Goal: Transaction & Acquisition: Book appointment/travel/reservation

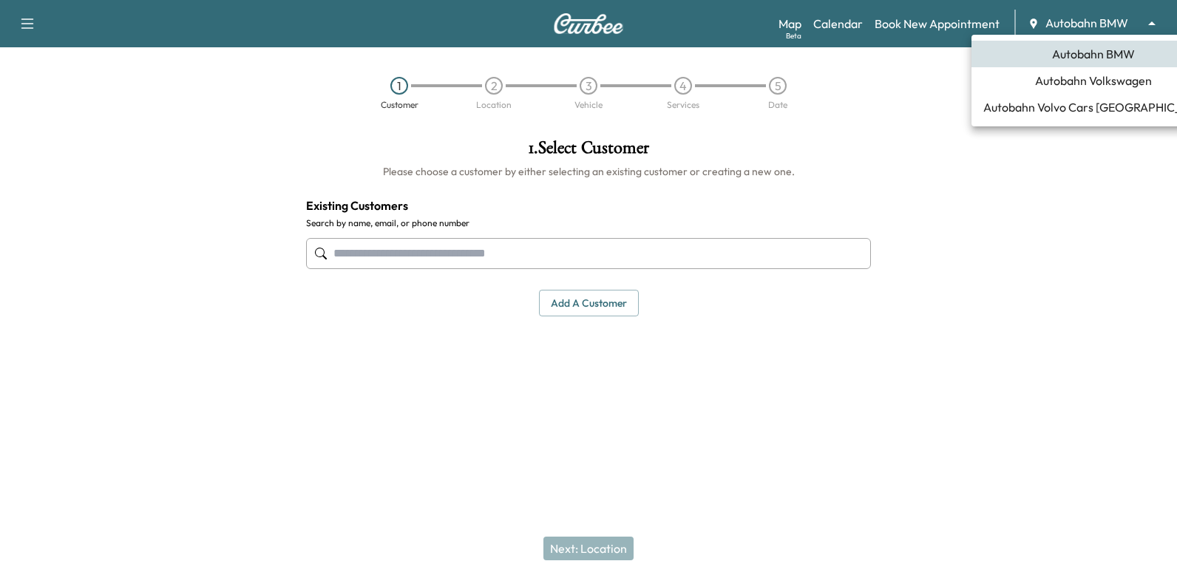
click at [1089, 30] on body "Support Log Out Map Beta Calendar Book New Appointment Autobahn BMW ******** ​ …" at bounding box center [588, 289] width 1177 height 578
click at [1005, 324] on div at bounding box center [588, 289] width 1177 height 578
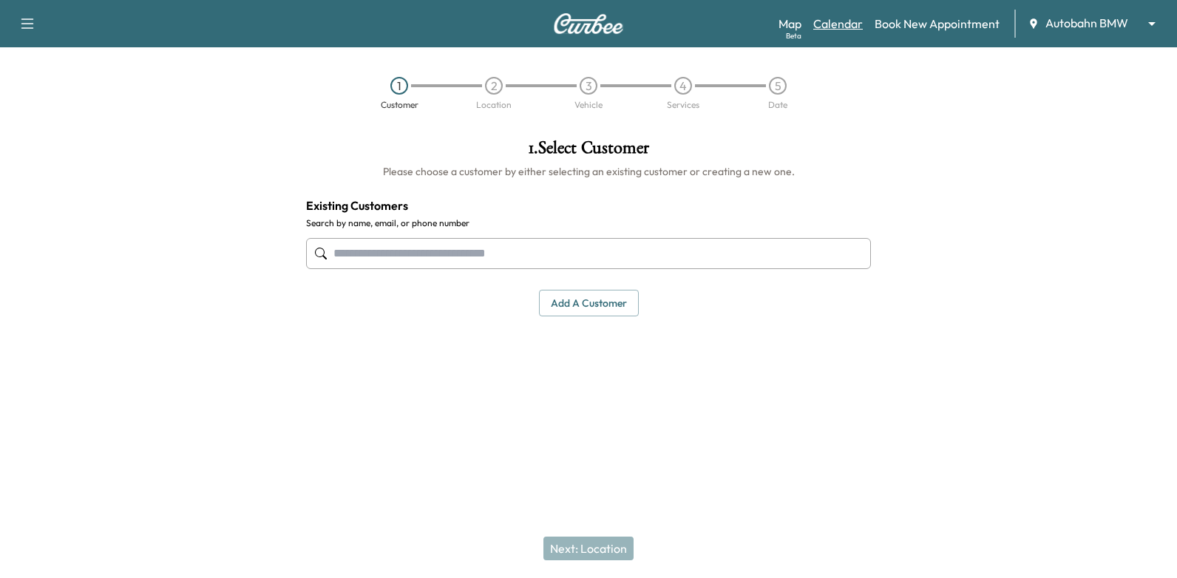
click at [848, 30] on link "Calendar" at bounding box center [838, 24] width 50 height 18
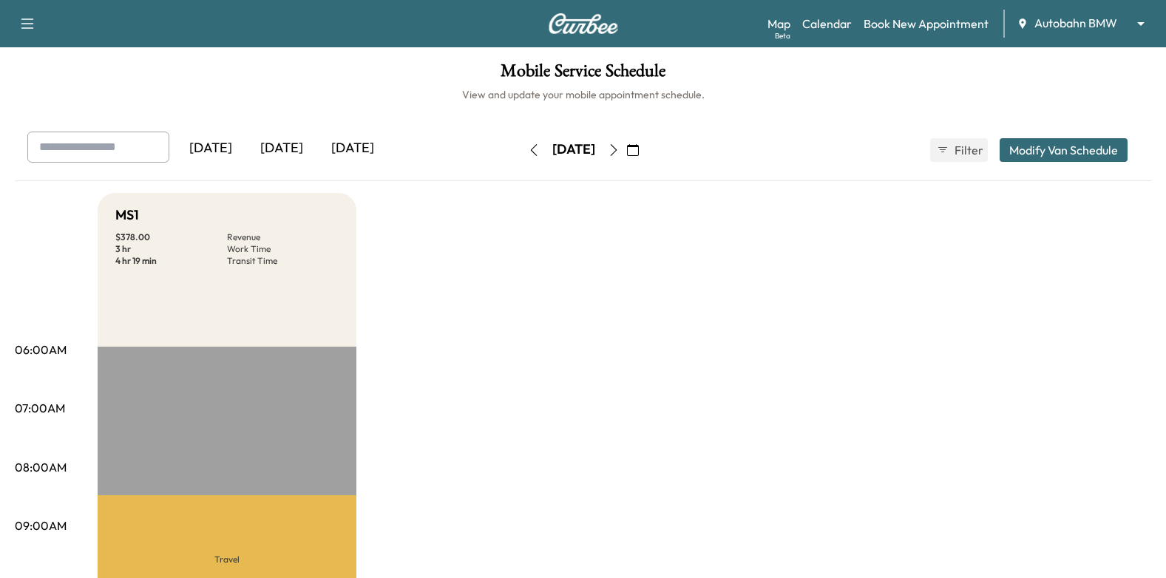
click at [619, 146] on icon "button" at bounding box center [614, 150] width 12 height 12
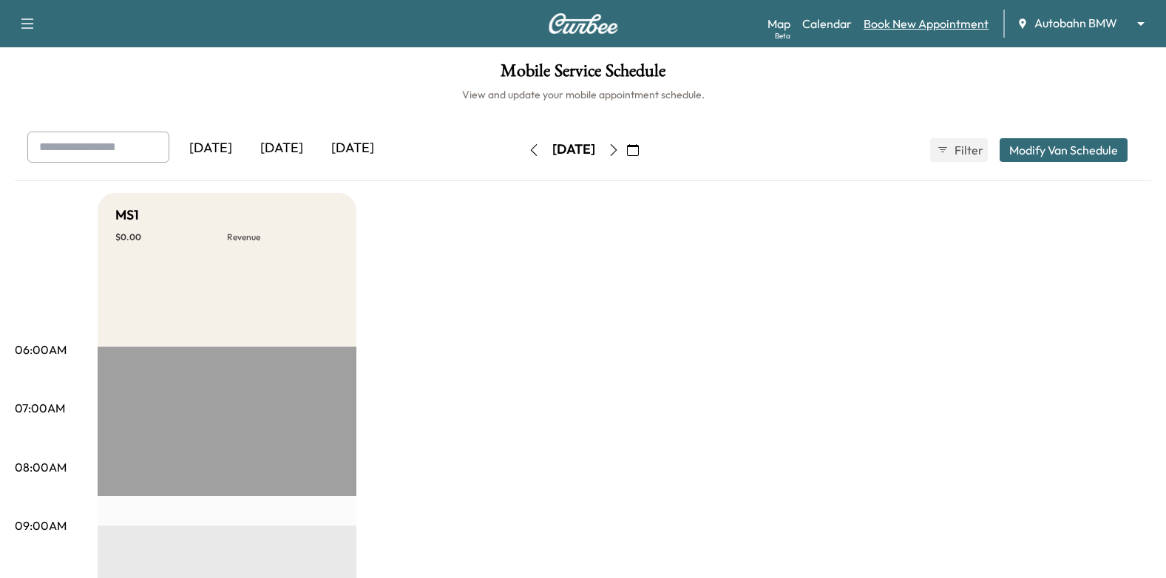
click at [934, 24] on link "Book New Appointment" at bounding box center [925, 24] width 125 height 18
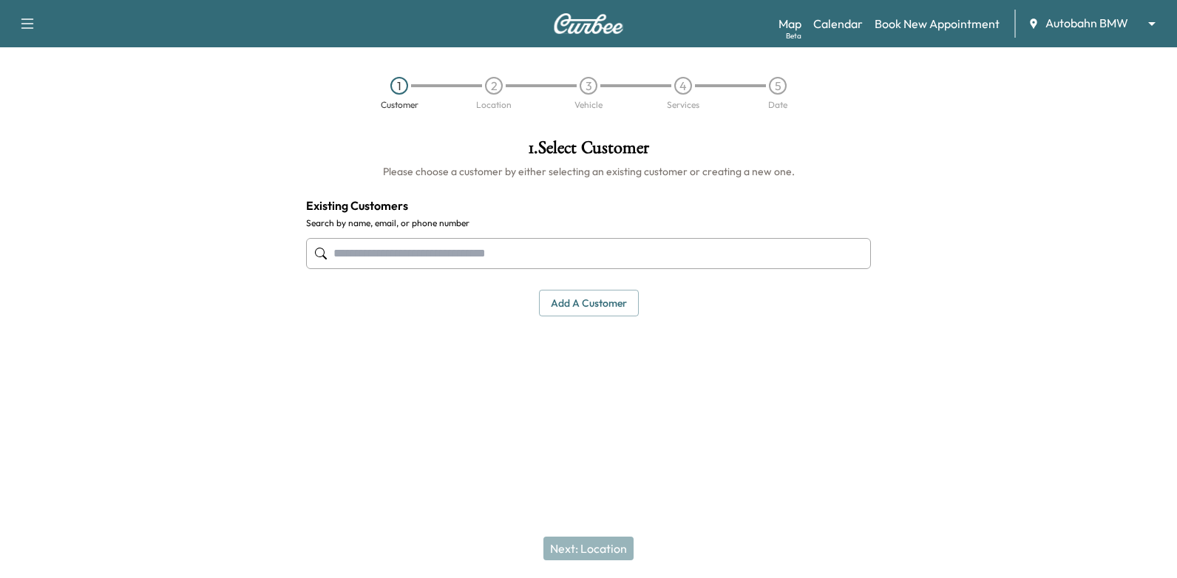
click at [783, 270] on div at bounding box center [588, 253] width 565 height 49
click at [545, 250] on input "text" at bounding box center [588, 253] width 565 height 31
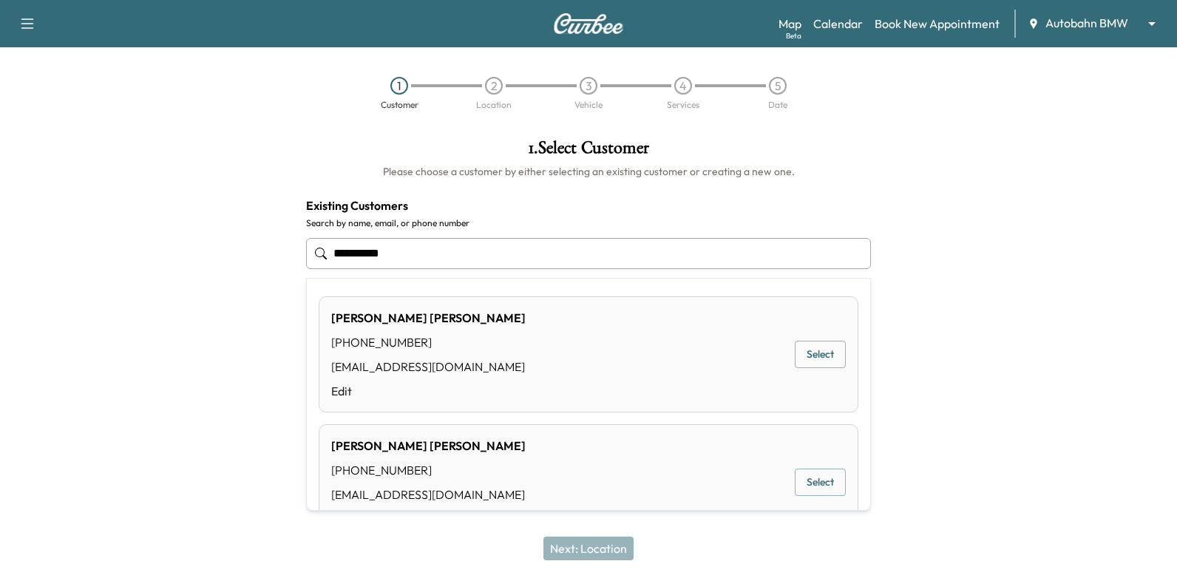
click at [819, 354] on button "Select" at bounding box center [819, 354] width 51 height 27
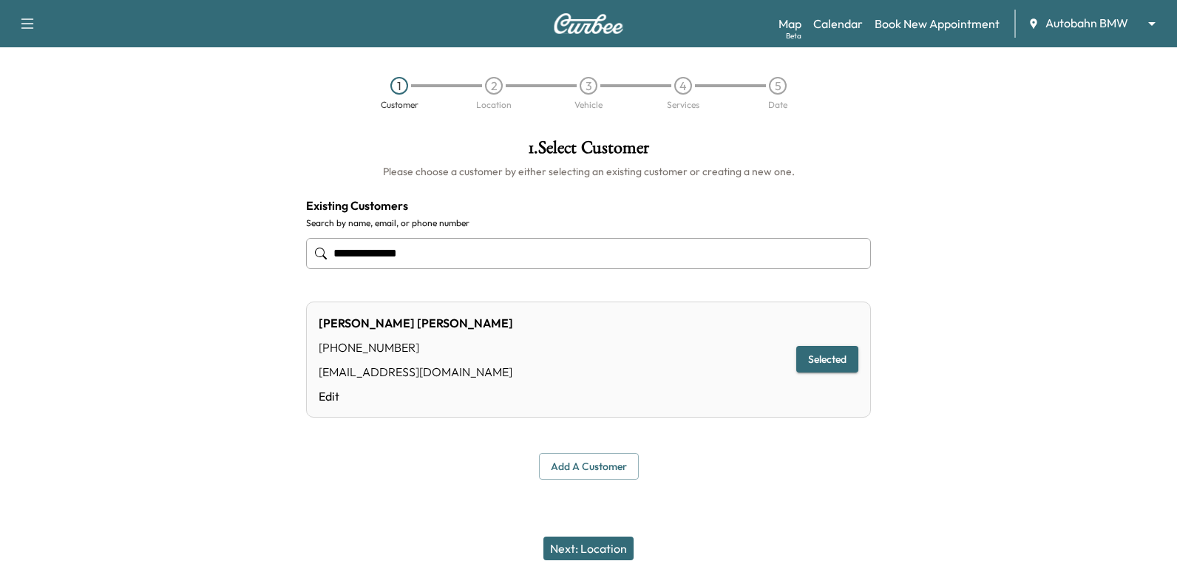
type input "**********"
click at [579, 549] on button "Next: Location" at bounding box center [588, 549] width 90 height 24
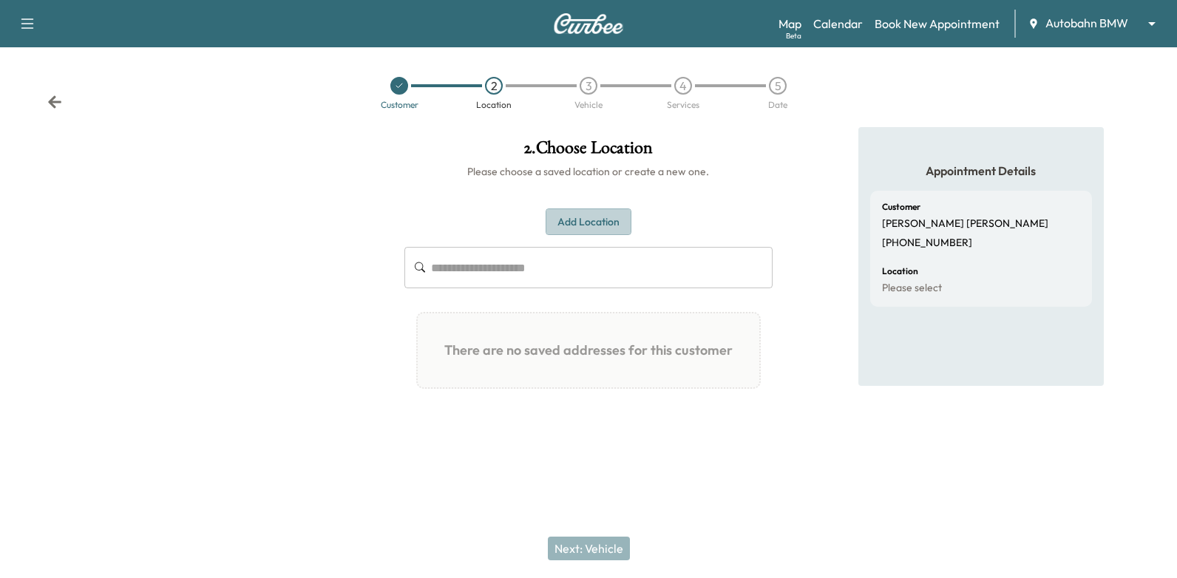
click at [608, 219] on button "Add Location" at bounding box center [588, 221] width 86 height 27
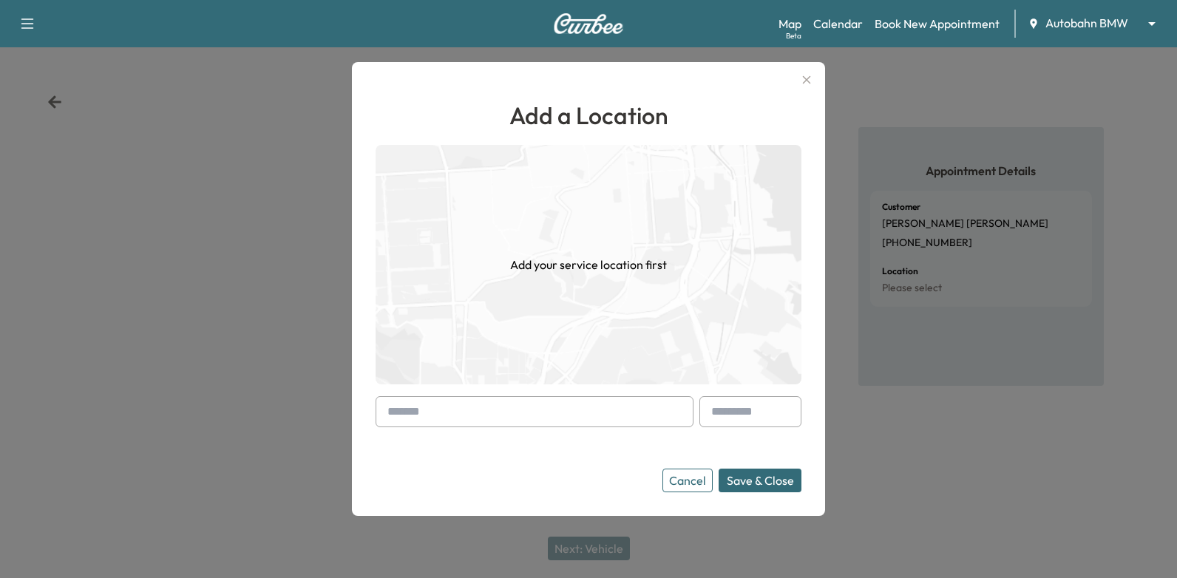
click at [587, 410] on input "text" at bounding box center [534, 411] width 318 height 31
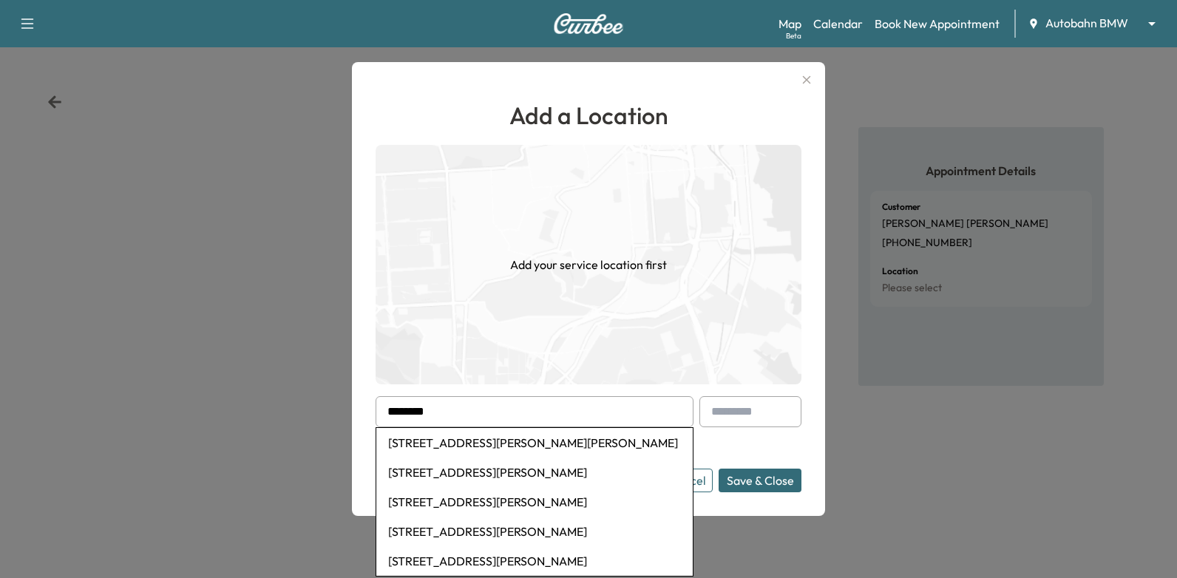
click at [587, 442] on li "[STREET_ADDRESS][PERSON_NAME][PERSON_NAME]" at bounding box center [534, 443] width 316 height 30
type input "**********"
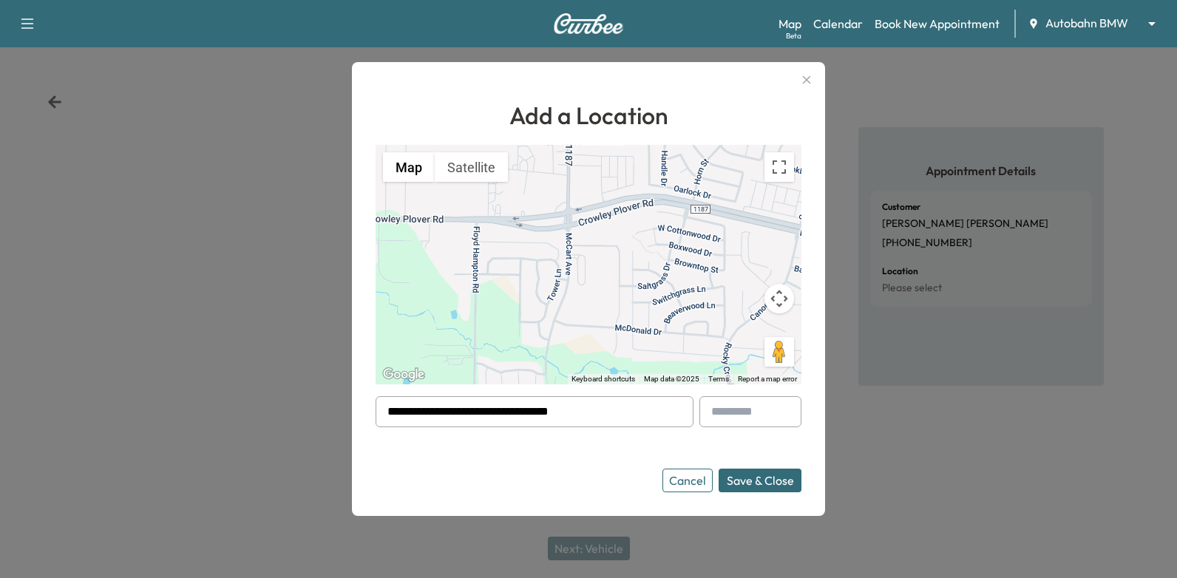
click at [775, 483] on button "Save & Close" at bounding box center [759, 481] width 83 height 24
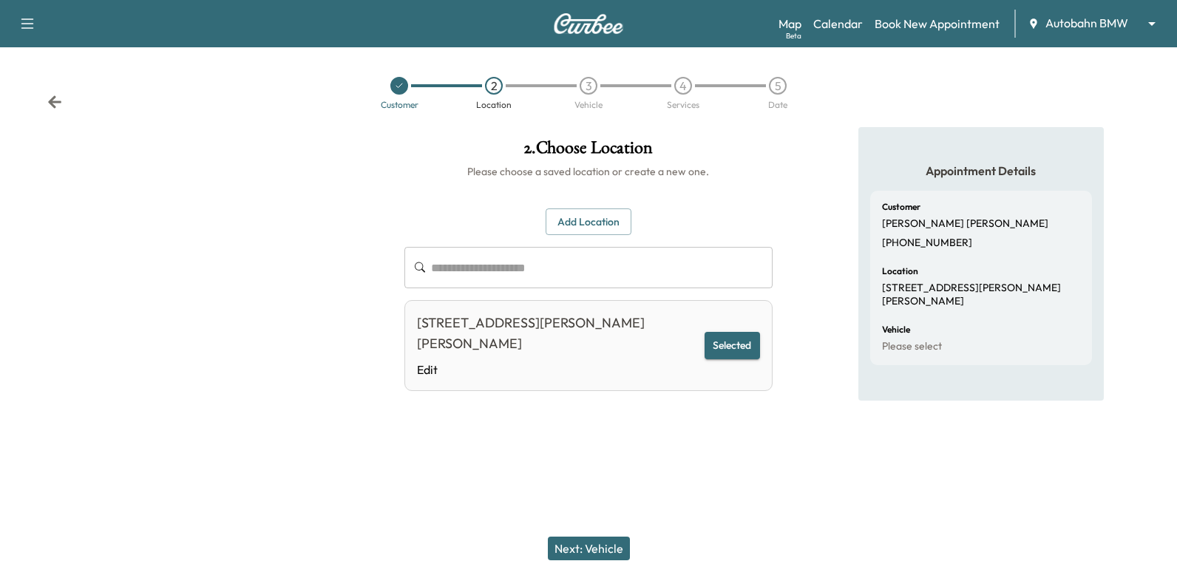
click at [585, 545] on button "Next: Vehicle" at bounding box center [589, 549] width 82 height 24
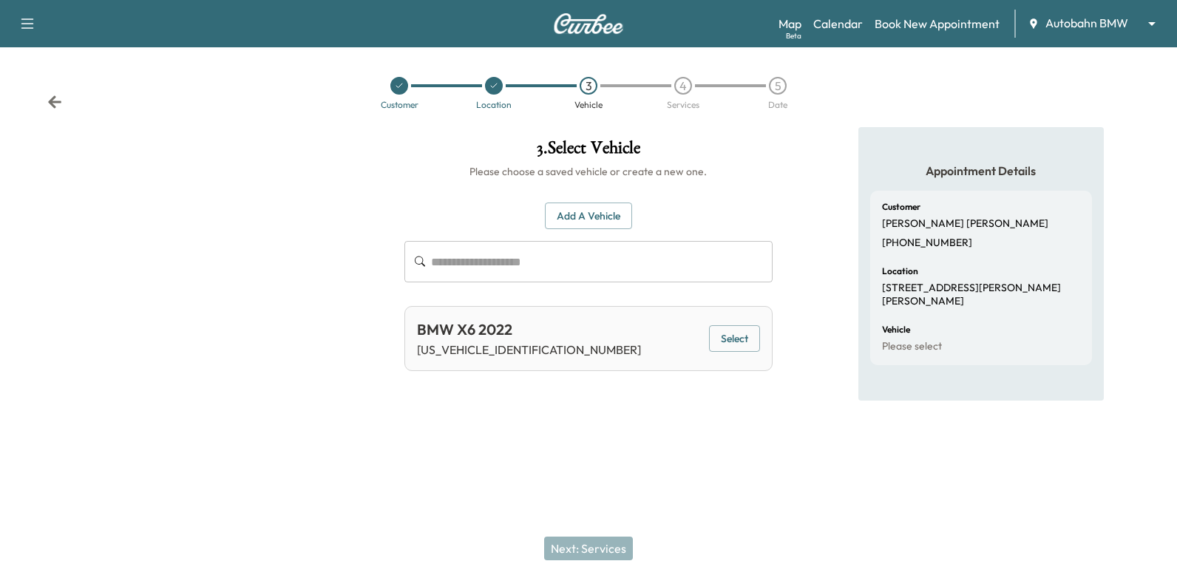
click at [743, 329] on button "Select" at bounding box center [734, 338] width 51 height 27
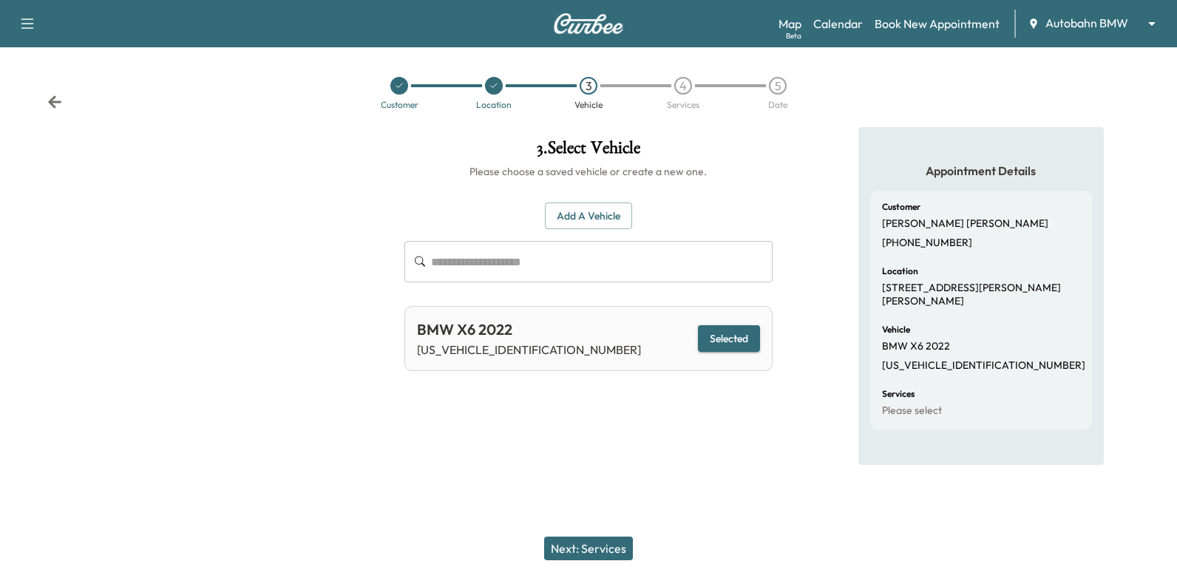
click at [602, 539] on button "Next: Services" at bounding box center [588, 549] width 89 height 24
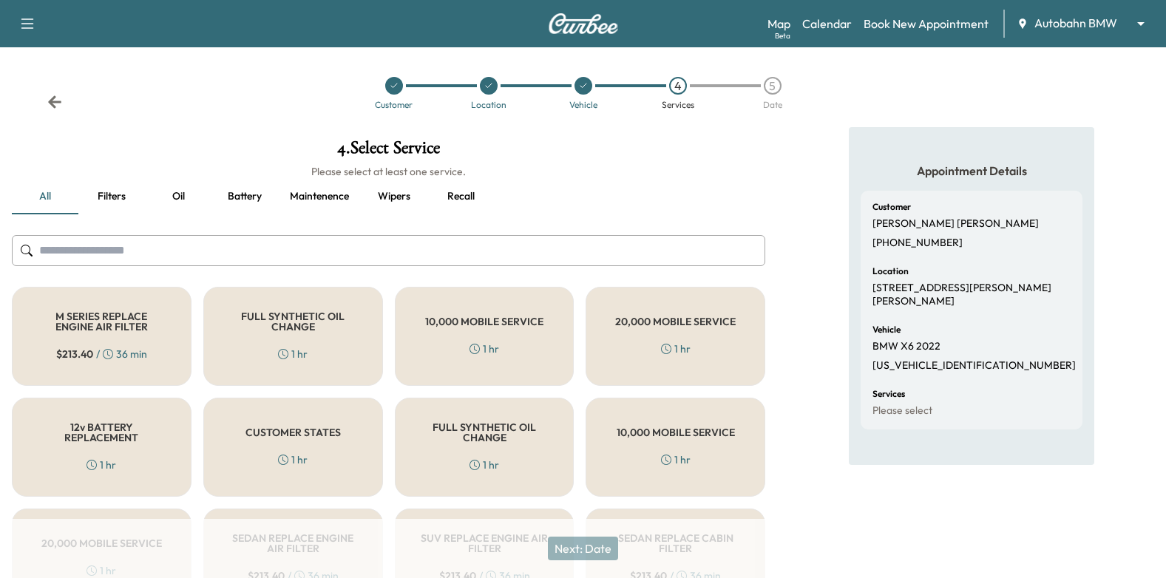
click at [489, 440] on h5 "FULL SYNTHETIC OIL CHANGE" at bounding box center [484, 432] width 131 height 21
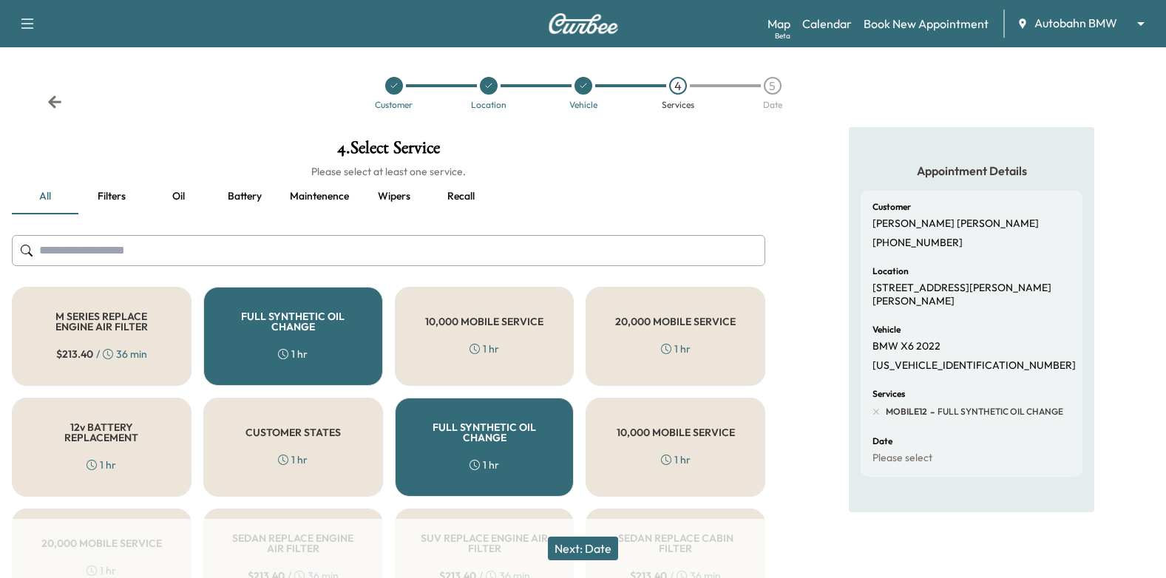
click at [582, 551] on button "Next: Date" at bounding box center [583, 549] width 70 height 24
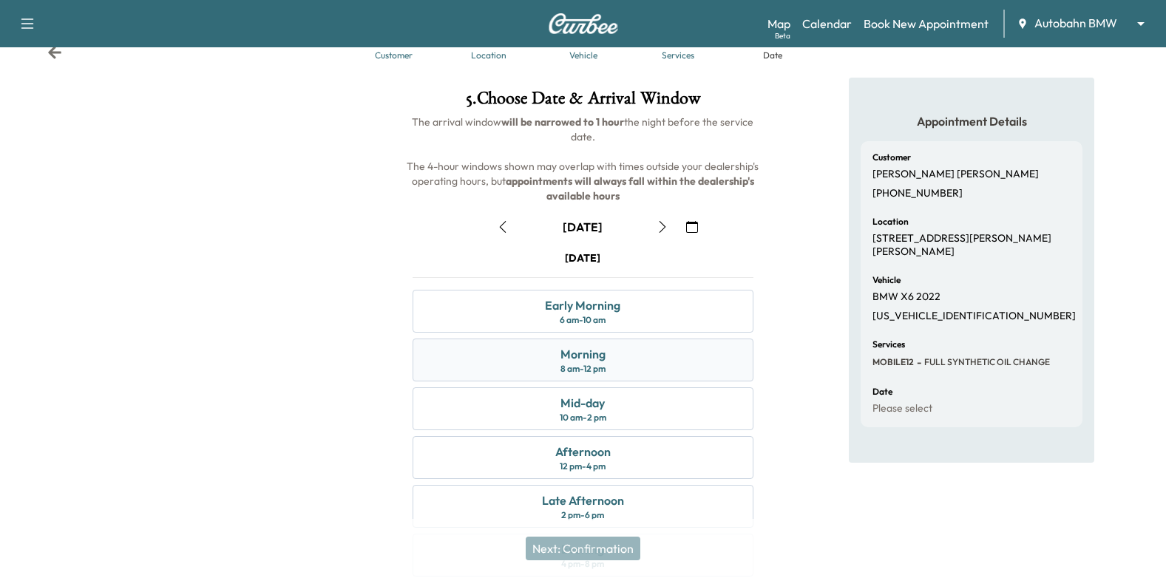
scroll to position [74, 0]
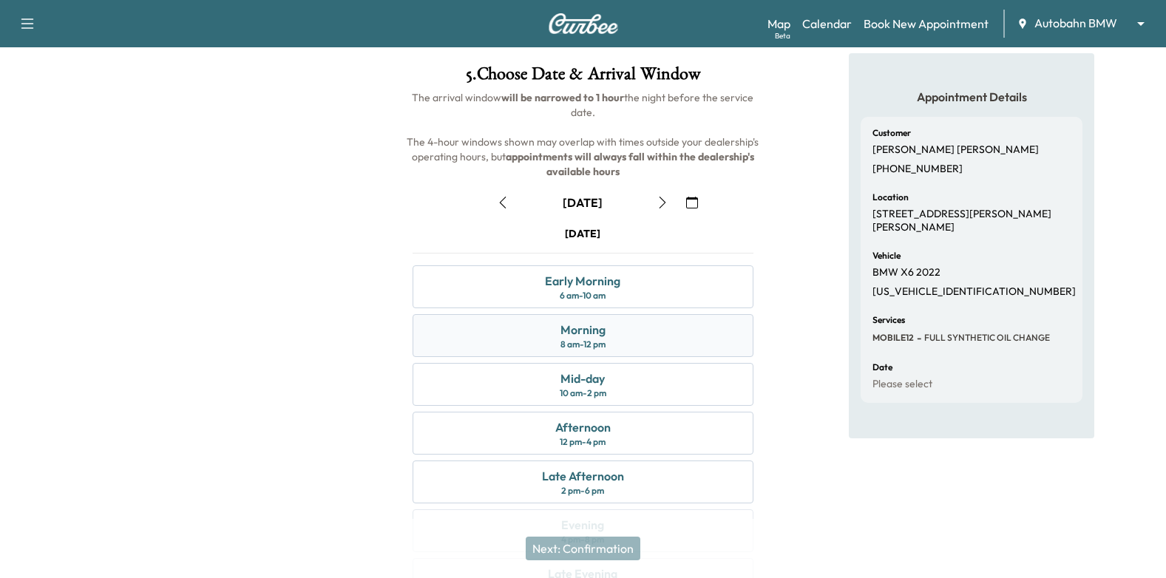
click at [619, 333] on div "Morning 8 am - 12 pm" at bounding box center [582, 335] width 341 height 43
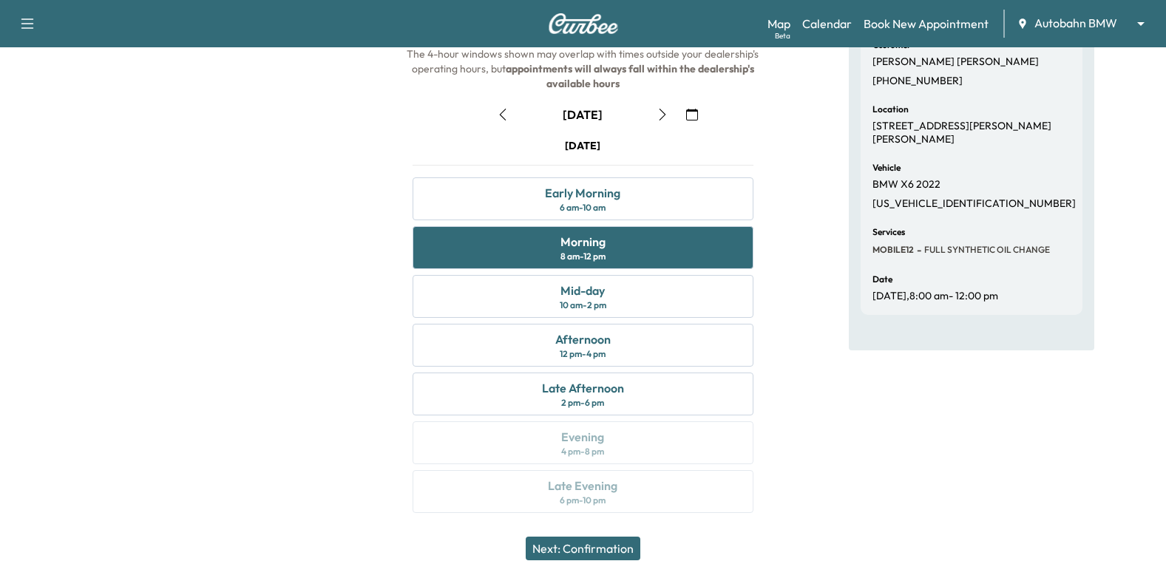
click at [548, 553] on button "Next: Confirmation" at bounding box center [582, 549] width 115 height 24
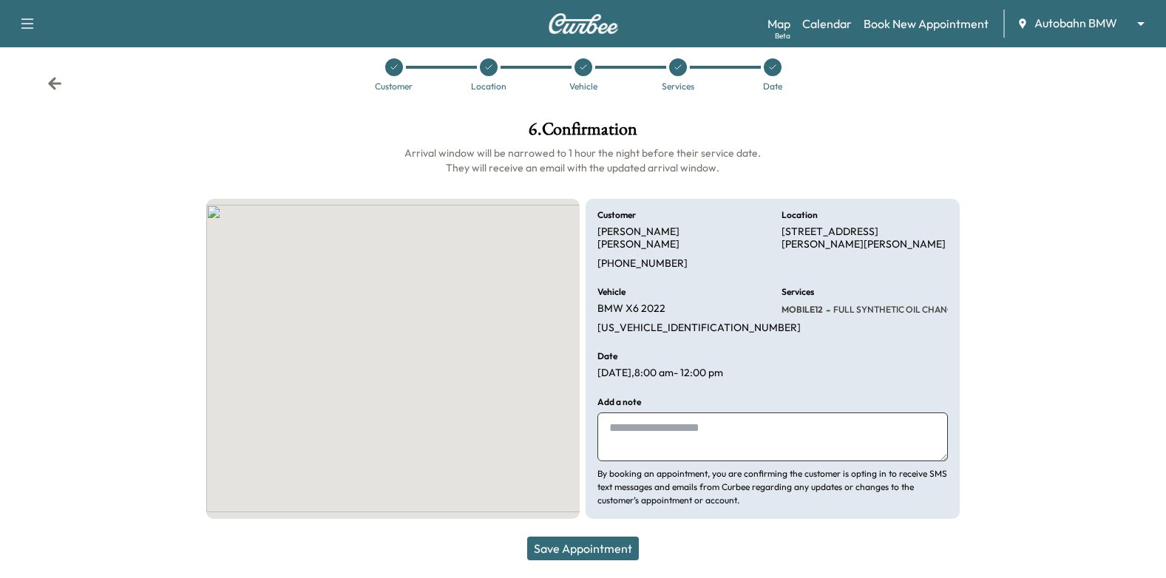
scroll to position [5, 0]
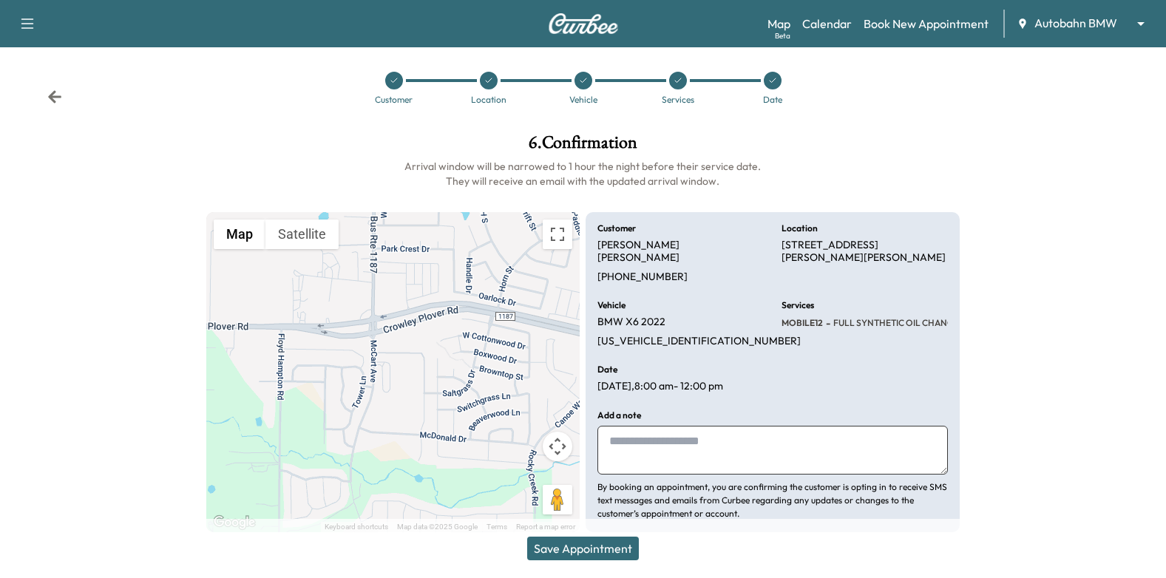
click at [766, 426] on textarea at bounding box center [772, 450] width 350 height 49
type textarea "**********"
click at [626, 557] on button "Save Appointment" at bounding box center [583, 549] width 112 height 24
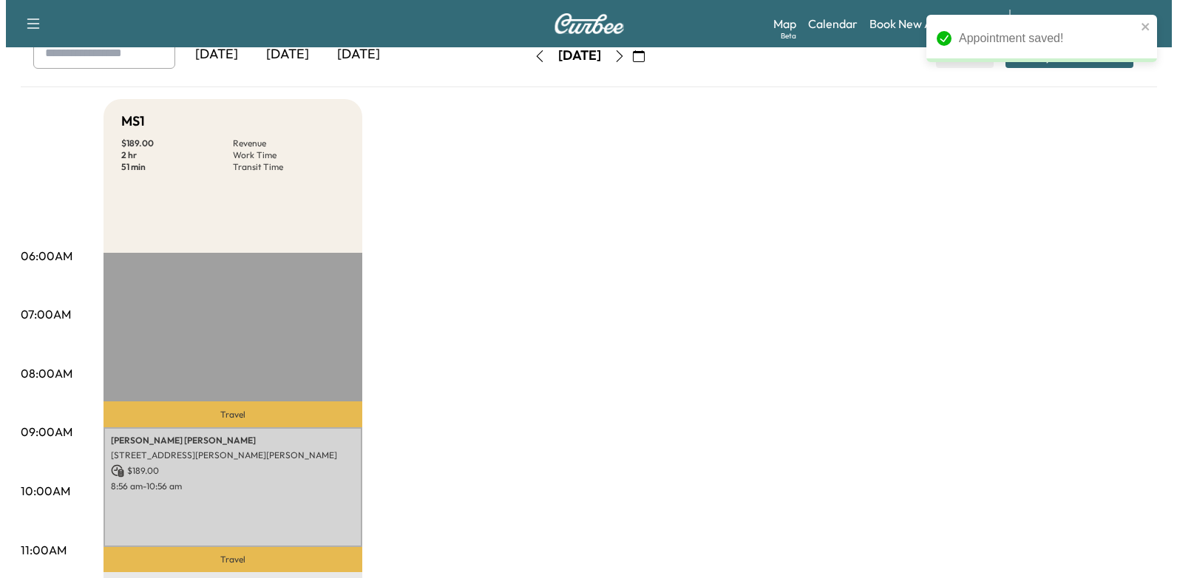
scroll to position [227, 0]
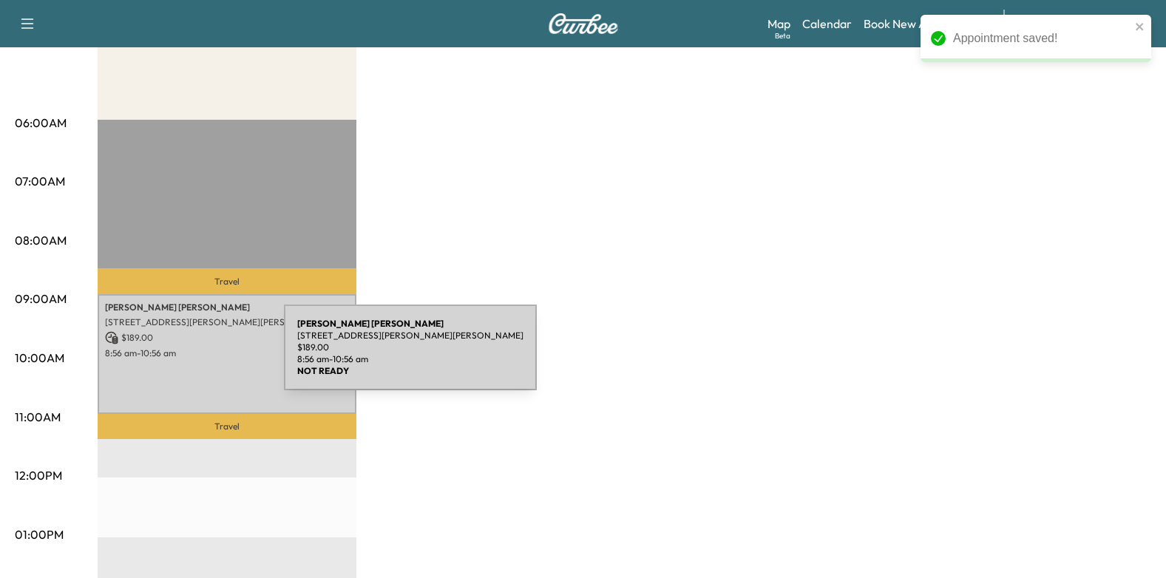
click at [174, 355] on p "8:56 am - 10:56 am" at bounding box center [227, 353] width 244 height 12
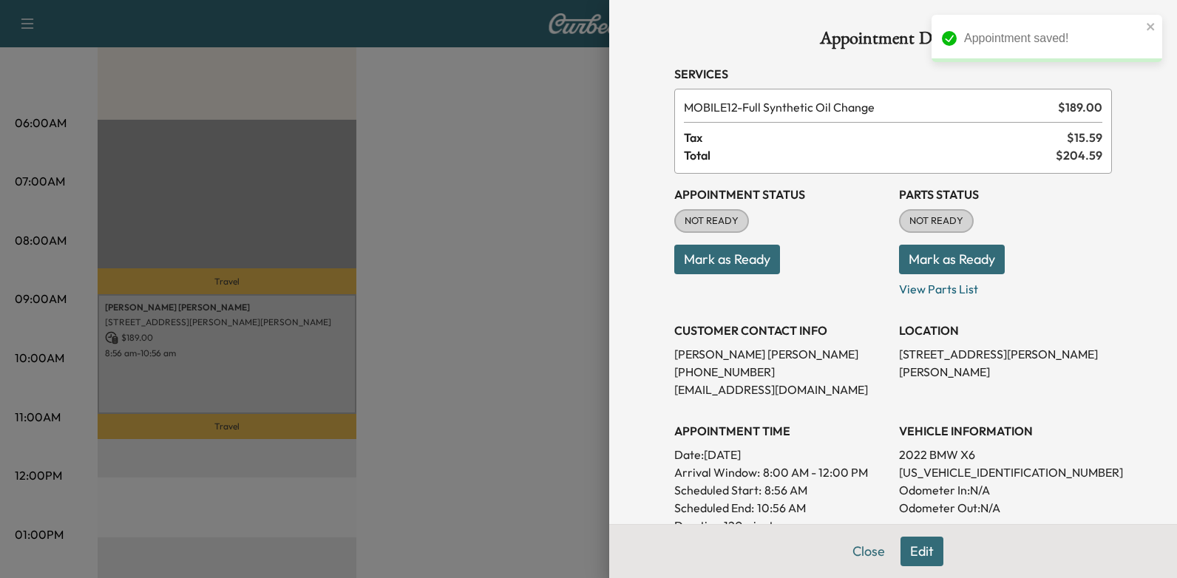
click at [728, 265] on button "Mark as Ready" at bounding box center [727, 260] width 106 height 30
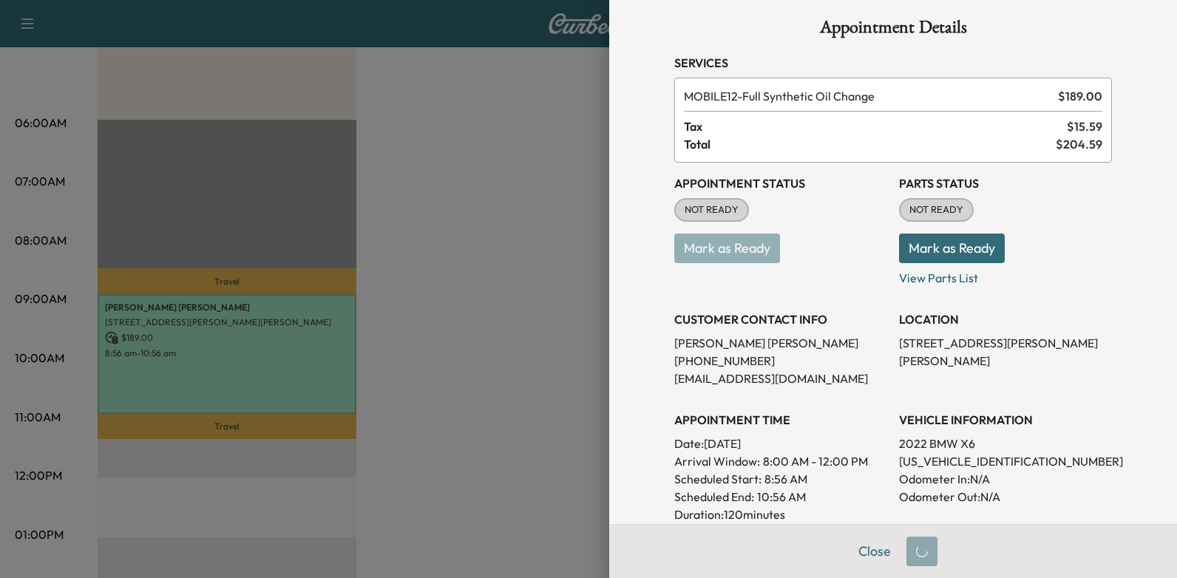
scroll to position [74, 0]
